Goal: Use online tool/utility

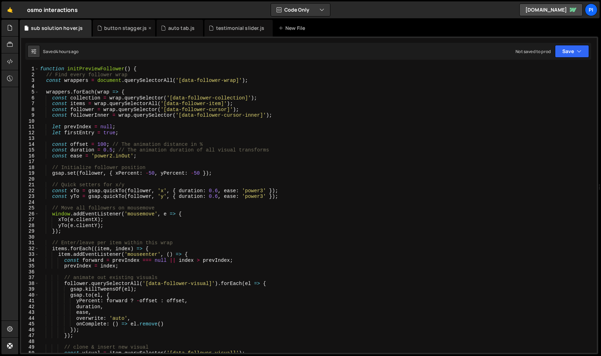
click at [123, 30] on div "button stagger.js" at bounding box center [125, 28] width 43 height 7
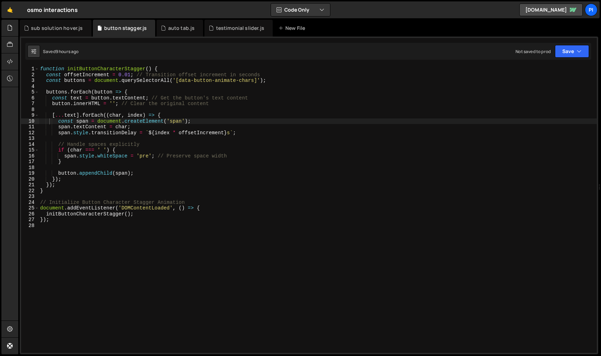
click at [173, 217] on div "function initButtonCharacterStagger ( ) { const offsetIncrement = 0.01 ; // Tra…" at bounding box center [318, 215] width 558 height 299
type textarea "});"
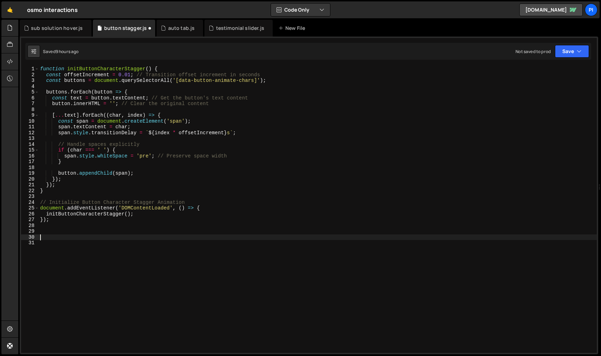
paste textarea "[PERSON_NAME]"
type textarea "[PERSON_NAME]"
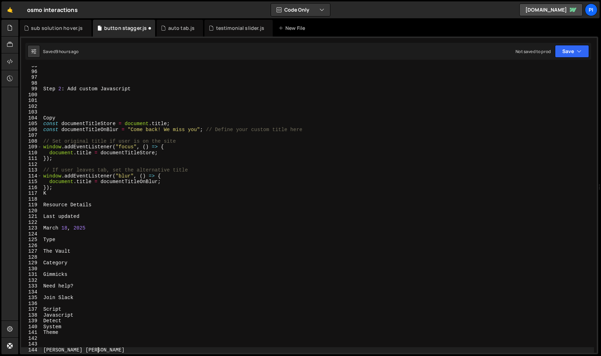
scroll to position [25, 0]
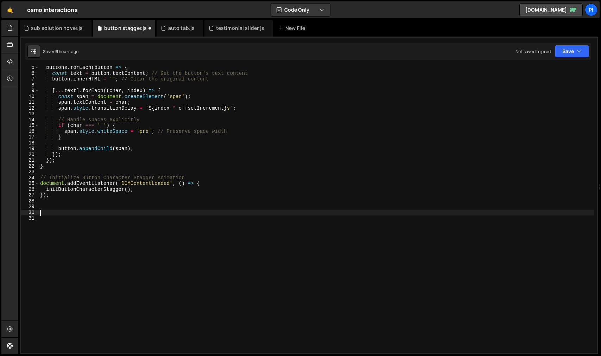
paste textarea "});"
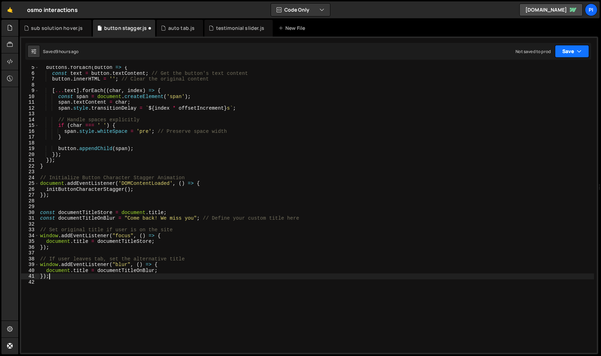
click at [571, 53] on button "Save" at bounding box center [572, 51] width 34 height 13
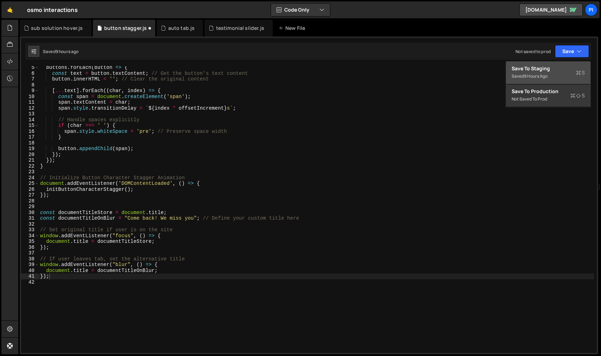
click at [570, 72] on div "Saved 9 hours ago" at bounding box center [548, 76] width 73 height 8
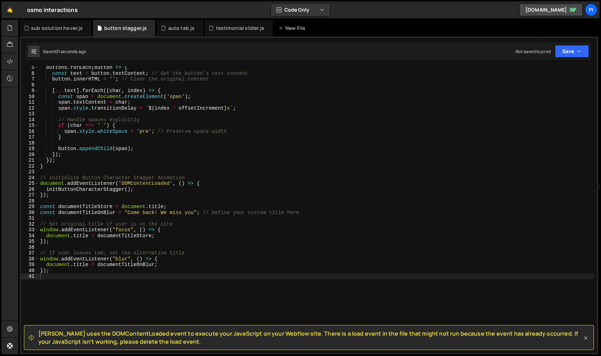
click at [584, 338] on icon at bounding box center [585, 338] width 7 height 7
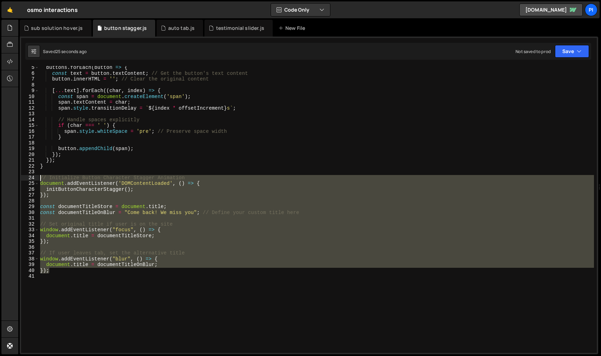
drag, startPoint x: 81, startPoint y: 269, endPoint x: 39, endPoint y: 179, distance: 99.6
click at [38, 179] on div "}); 5 6 7 8 9 10 11 12 13 14 15 16 17 18 19 20 21 22 23 24 25 26 27 28 29 30 31…" at bounding box center [309, 209] width 576 height 287
type textarea "// Initialize Button Character Stagger Animation document.addEventListener('DOM…"
click at [52, 201] on div "buttons . forEach ( button => { const text = button . textContent ; // Get the …" at bounding box center [316, 209] width 555 height 287
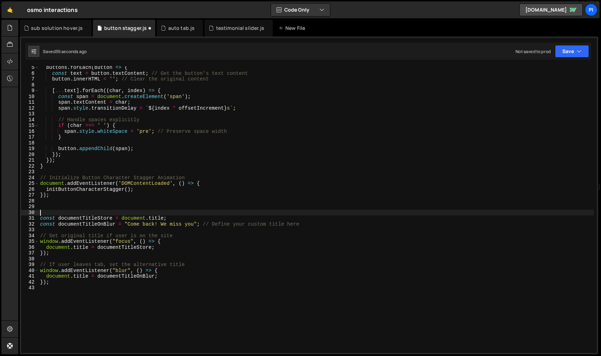
click at [81, 227] on div "buttons . forEach ( button => { const text = button . textContent ; // Get the …" at bounding box center [316, 214] width 555 height 299
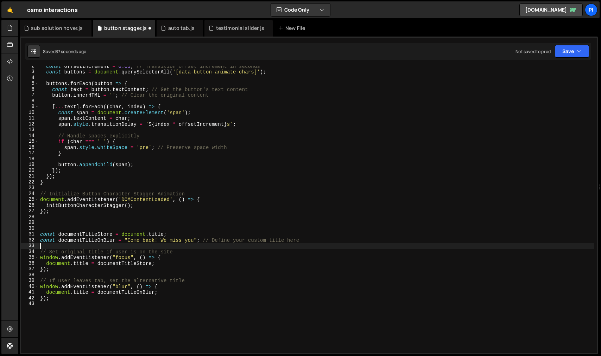
scroll to position [0, 0]
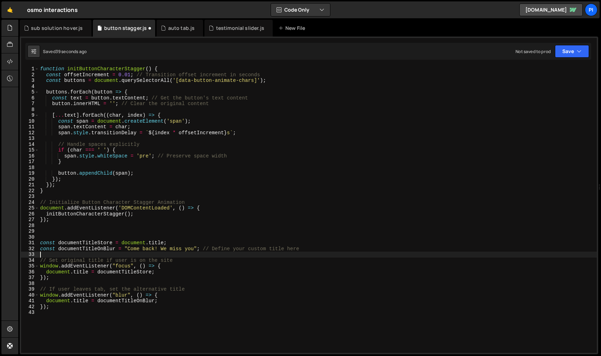
click at [81, 232] on div "function initButtonCharacterStagger ( ) { const offsetIncrement = 0.01 ; // Tra…" at bounding box center [318, 215] width 558 height 299
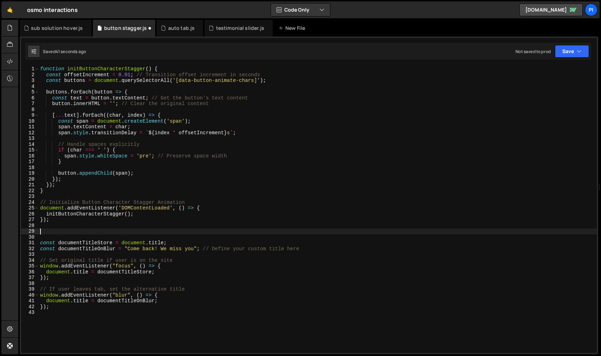
click at [81, 236] on div "function initButtonCharacterStagger ( ) { const offsetIncrement = 0.01 ; // Tra…" at bounding box center [318, 215] width 558 height 299
